Goal: Information Seeking & Learning: Learn about a topic

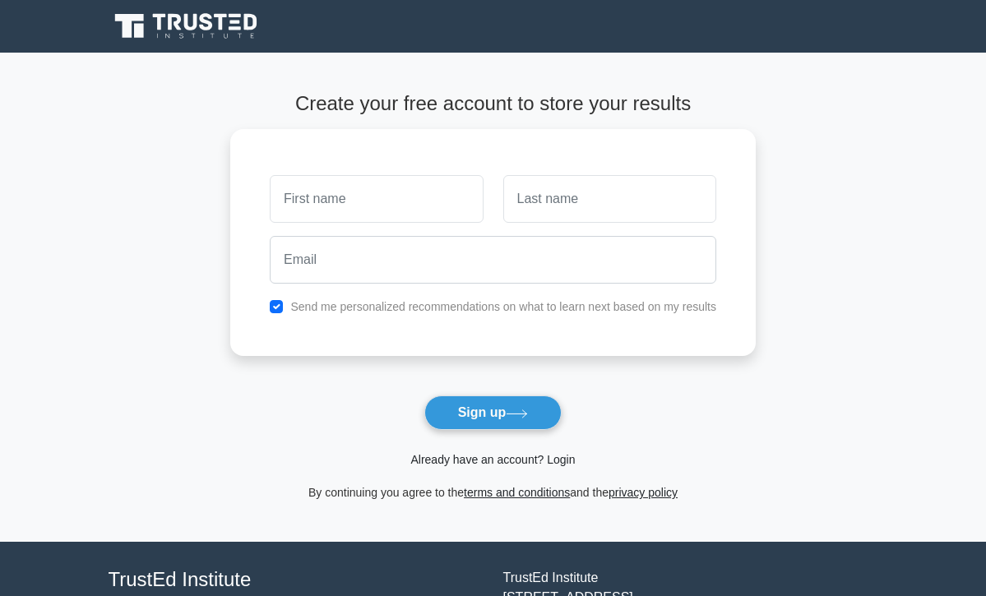
click at [559, 462] on link "Already have an account? Login" at bounding box center [492, 459] width 164 height 13
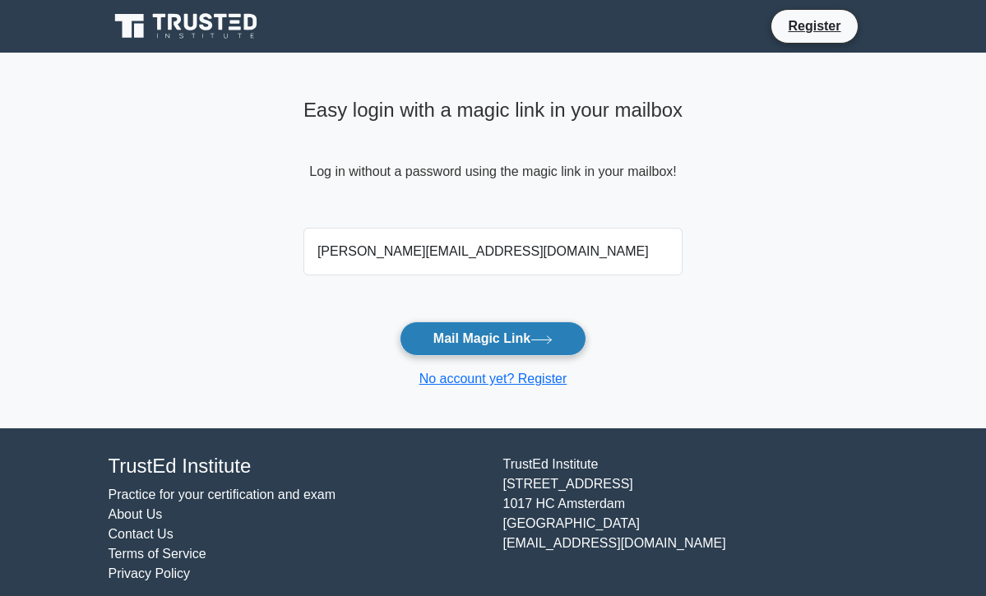
type input "monica_vladoiu@yahoo.com"
click at [530, 342] on button "Mail Magic Link" at bounding box center [493, 339] width 187 height 35
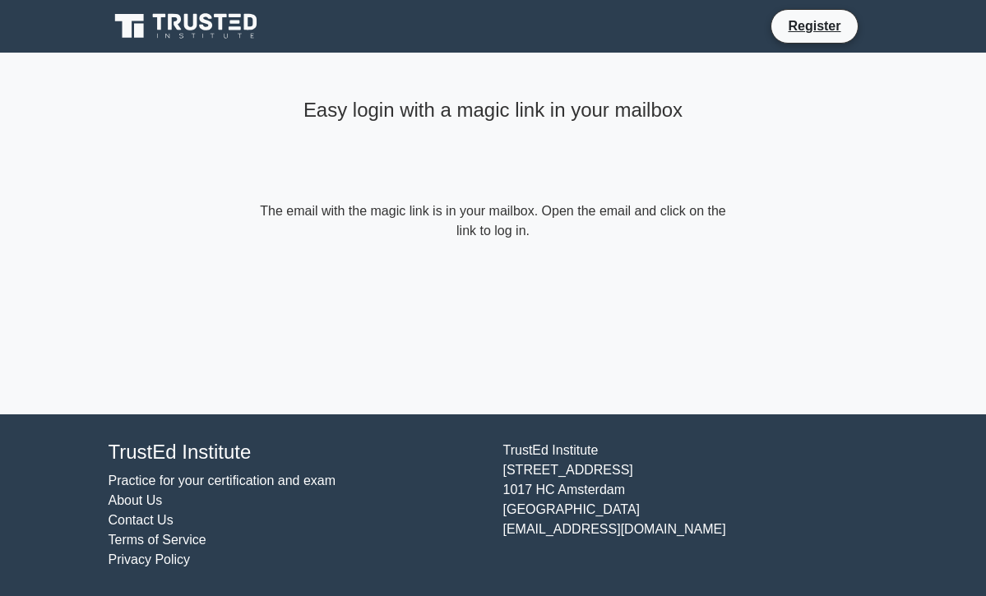
click at [138, 516] on link "Contact Us" at bounding box center [141, 520] width 65 height 14
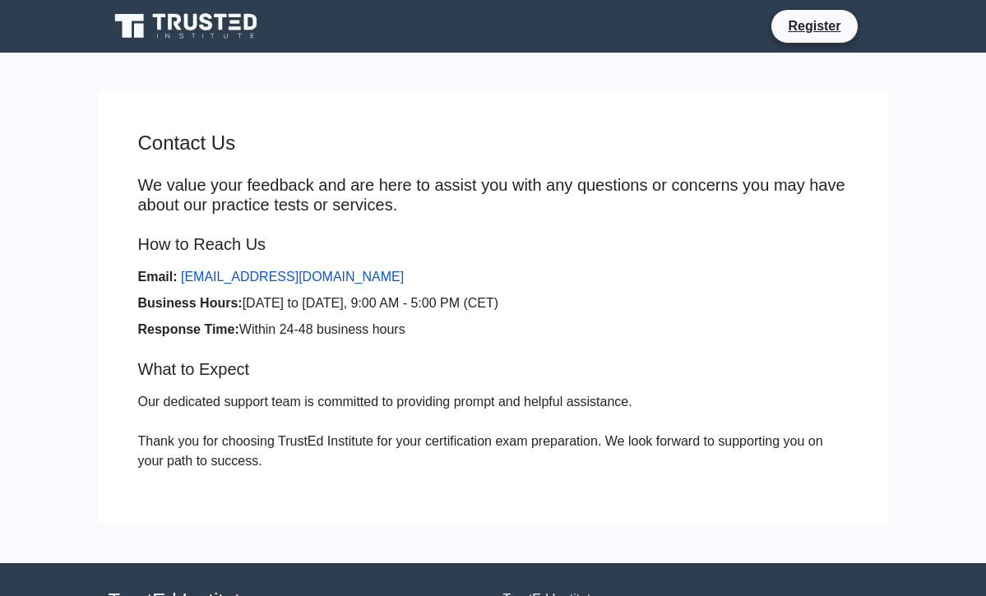
click at [302, 278] on link "[EMAIL_ADDRESS][DOMAIN_NAME]" at bounding box center [292, 277] width 223 height 14
click at [318, 276] on link "[EMAIL_ADDRESS][DOMAIN_NAME]" at bounding box center [292, 277] width 223 height 14
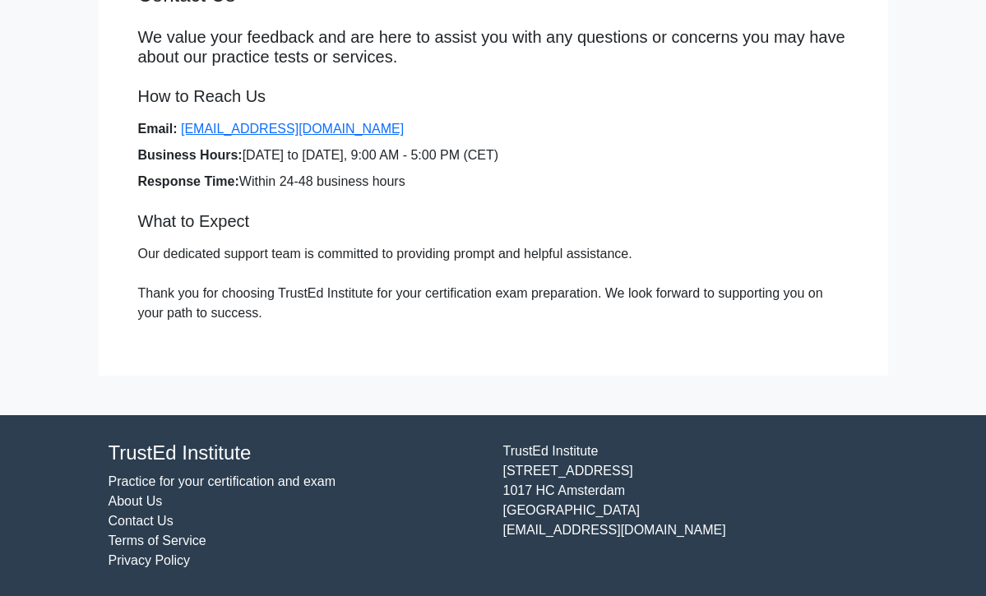
scroll to position [147, 0]
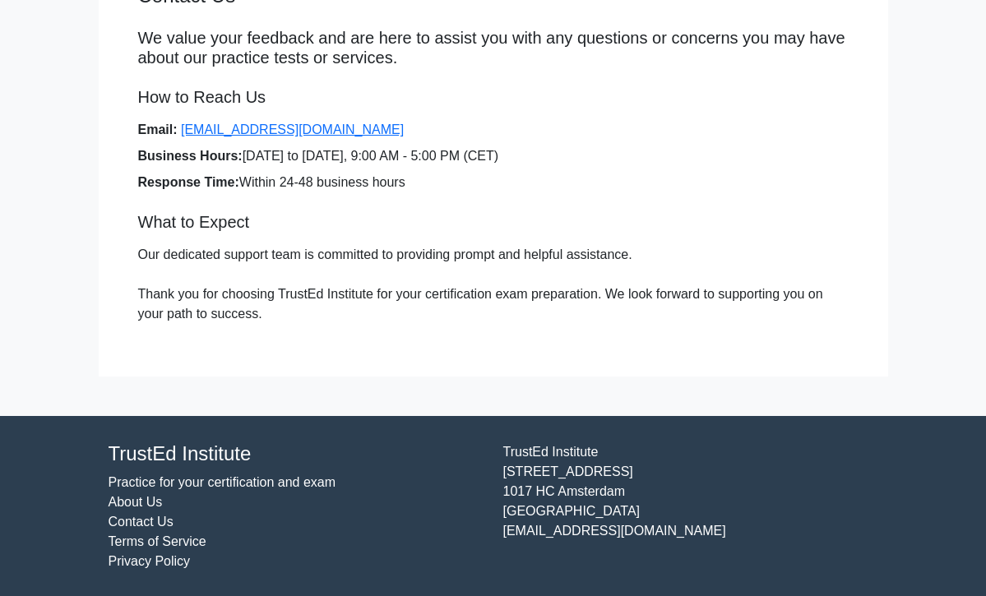
click at [278, 479] on link "Practice for your certification and exam" at bounding box center [223, 482] width 228 height 14
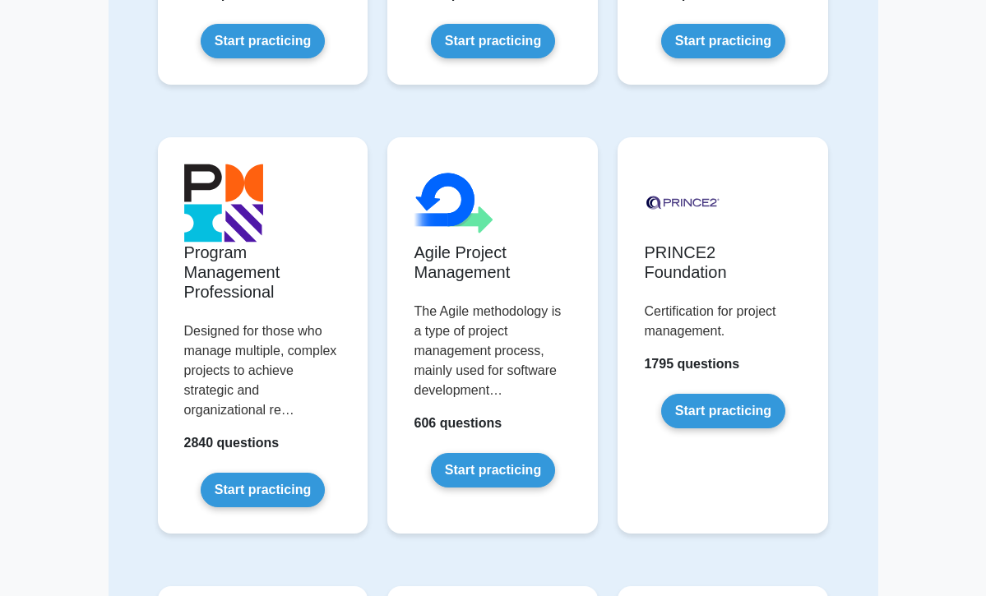
scroll to position [923, 0]
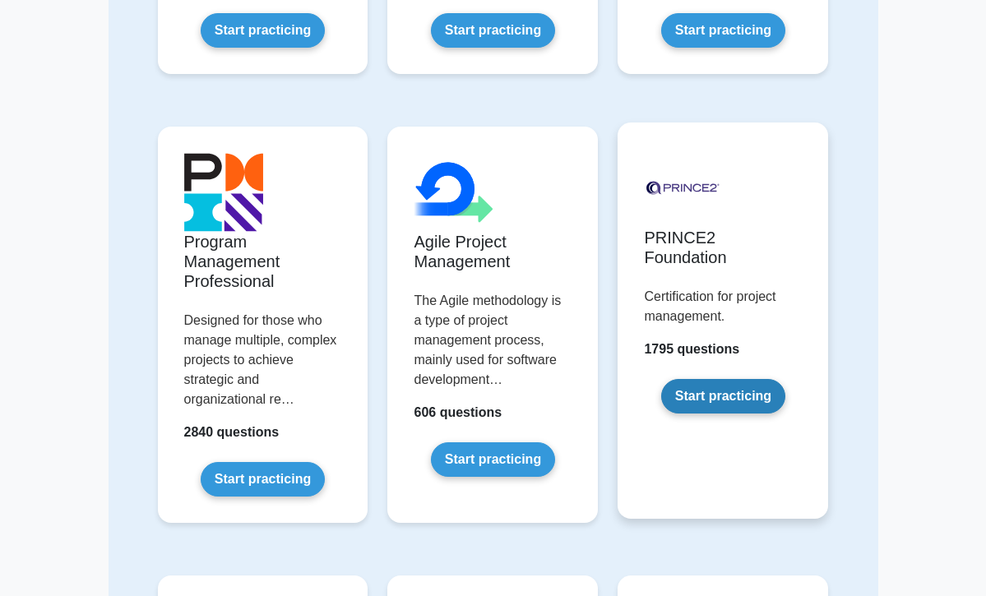
click at [690, 382] on link "Start practicing" at bounding box center [723, 396] width 124 height 35
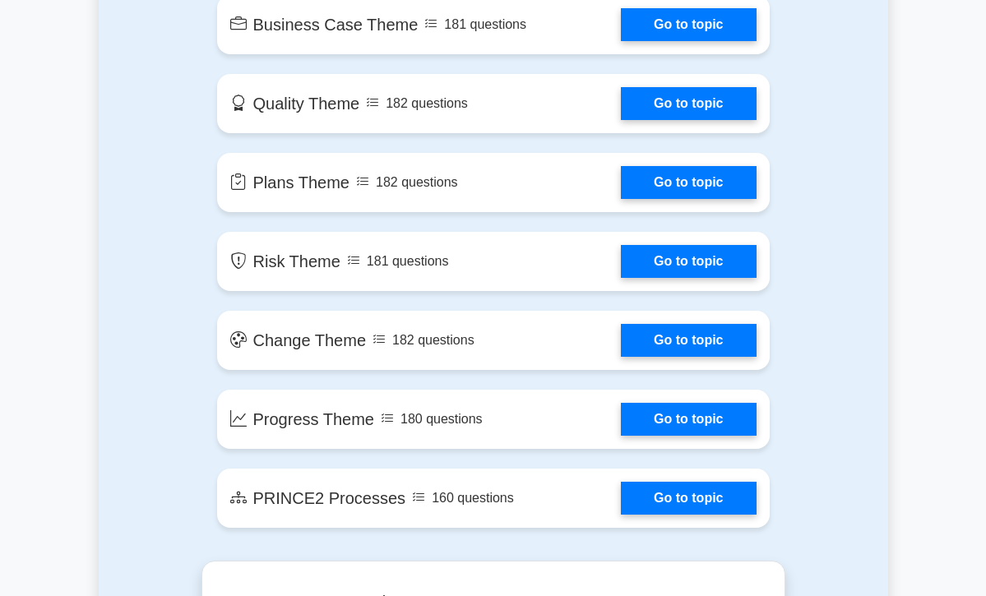
scroll to position [1292, 0]
